Goal: Task Accomplishment & Management: Use online tool/utility

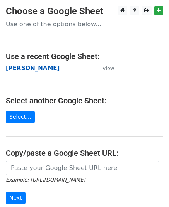
click at [17, 69] on strong "[PERSON_NAME]" at bounding box center [33, 68] width 54 height 7
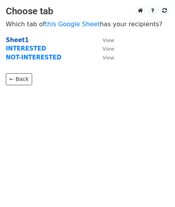
click at [18, 40] on strong "Sheet1" at bounding box center [17, 40] width 23 height 7
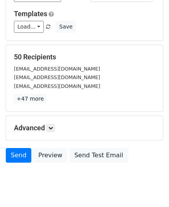
scroll to position [77, 0]
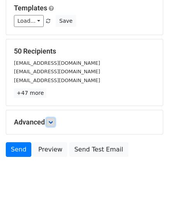
click at [49, 120] on link at bounding box center [50, 122] width 8 height 8
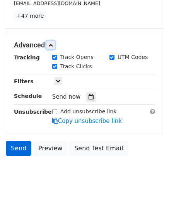
scroll to position [166, 0]
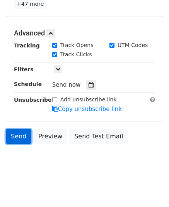
click at [22, 137] on link "Send" at bounding box center [18, 136] width 25 height 15
